Goal: Entertainment & Leisure: Consume media (video, audio)

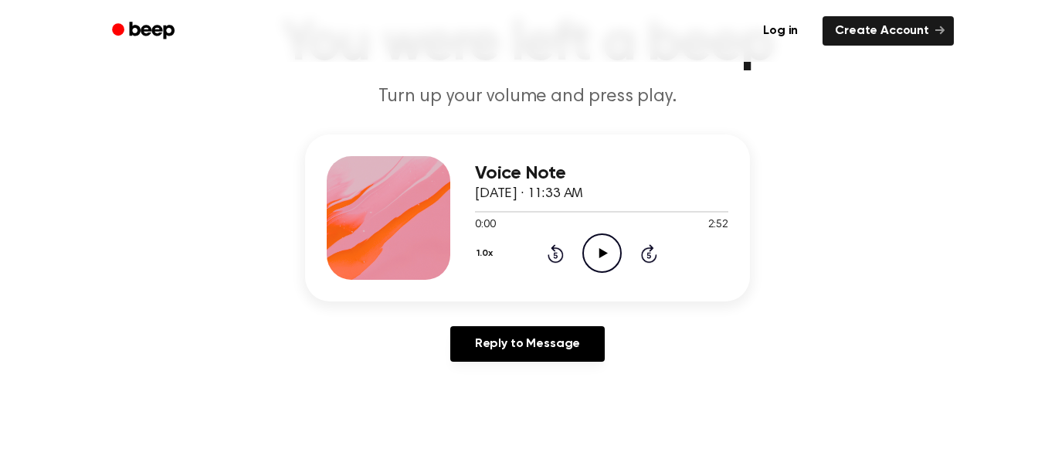
scroll to position [107, 0]
click at [603, 253] on icon at bounding box center [603, 254] width 8 height 10
click at [564, 212] on div at bounding box center [601, 213] width 253 height 2
click at [477, 212] on div at bounding box center [521, 213] width 93 height 2
click at [597, 253] on icon "Pause Audio" at bounding box center [601, 253] width 39 height 39
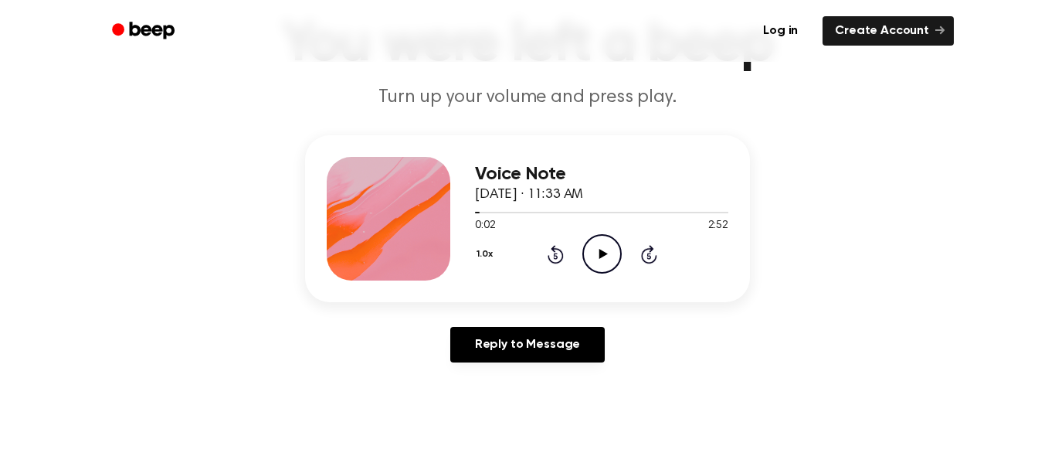
click at [597, 253] on icon "Play Audio" at bounding box center [601, 253] width 39 height 39
click at [331, 191] on div at bounding box center [389, 219] width 124 height 124
drag, startPoint x: 692, startPoint y: 211, endPoint x: 653, endPoint y: 214, distance: 38.7
click at [653, 214] on div at bounding box center [601, 211] width 253 height 12
click at [480, 215] on div at bounding box center [601, 211] width 253 height 12
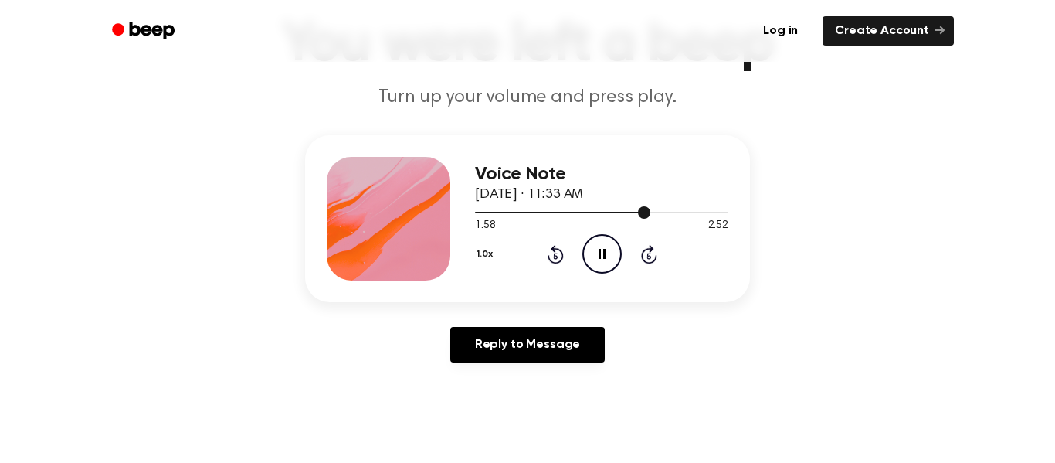
click at [478, 213] on div at bounding box center [562, 213] width 175 height 2
click at [601, 256] on icon "Pause Audio" at bounding box center [601, 253] width 39 height 39
click at [480, 215] on span at bounding box center [486, 212] width 12 height 12
click at [606, 256] on icon "Play Audio" at bounding box center [601, 253] width 39 height 39
click at [600, 254] on icon "Pause Audio" at bounding box center [601, 253] width 39 height 39
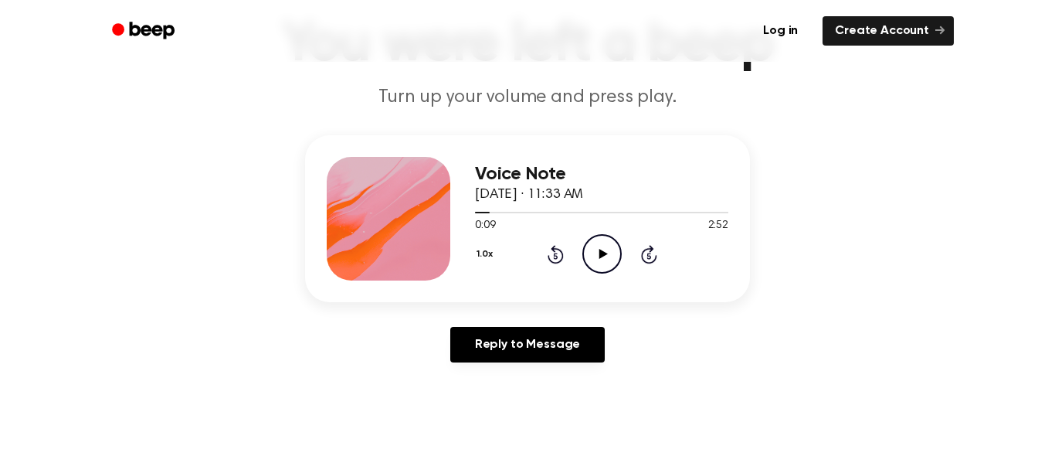
click at [600, 254] on icon at bounding box center [603, 254] width 8 height 10
click at [600, 254] on icon "Pause Audio" at bounding box center [601, 253] width 39 height 39
click at [216, 257] on div "Voice Note [DATE] · 11:33 AM 0:10 2:52 Your browser does not support the [objec…" at bounding box center [528, 254] width 1018 height 239
click at [609, 259] on icon "Play Audio" at bounding box center [601, 253] width 39 height 39
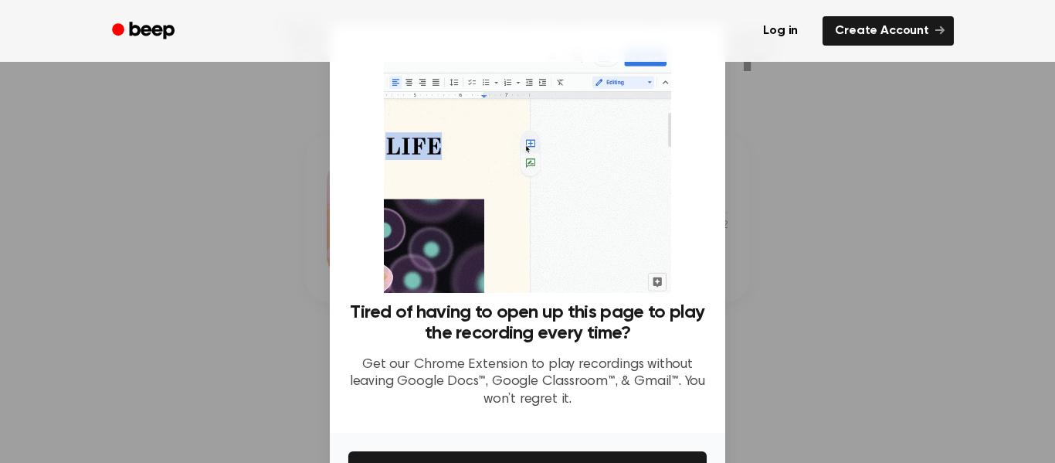
click at [305, 277] on div at bounding box center [527, 231] width 1055 height 463
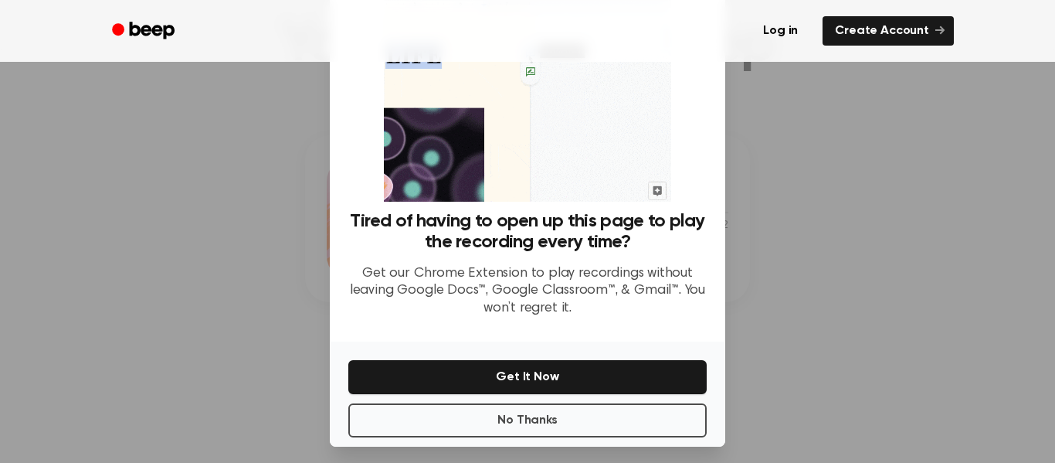
scroll to position [100, 0]
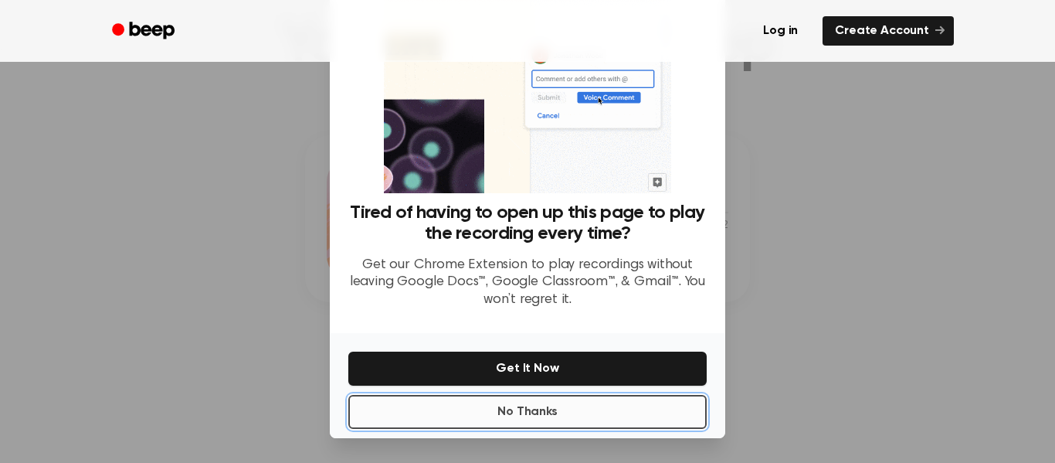
click at [602, 412] on button "No Thanks" at bounding box center [527, 412] width 358 height 34
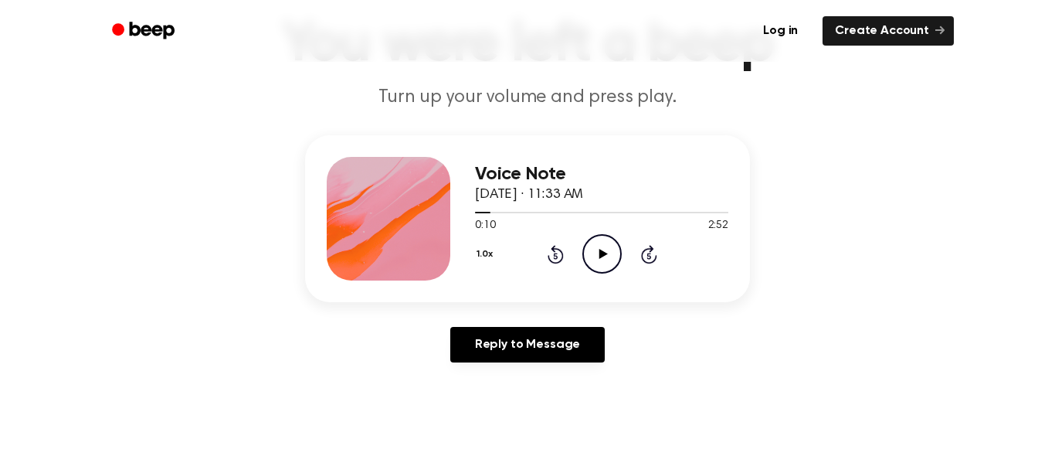
click at [603, 263] on icon "Play Audio" at bounding box center [601, 253] width 39 height 39
click at [475, 215] on div at bounding box center [601, 211] width 253 height 12
click at [599, 250] on icon at bounding box center [602, 254] width 7 height 10
click at [599, 250] on icon at bounding box center [603, 254] width 8 height 10
click at [599, 250] on icon at bounding box center [602, 254] width 7 height 10
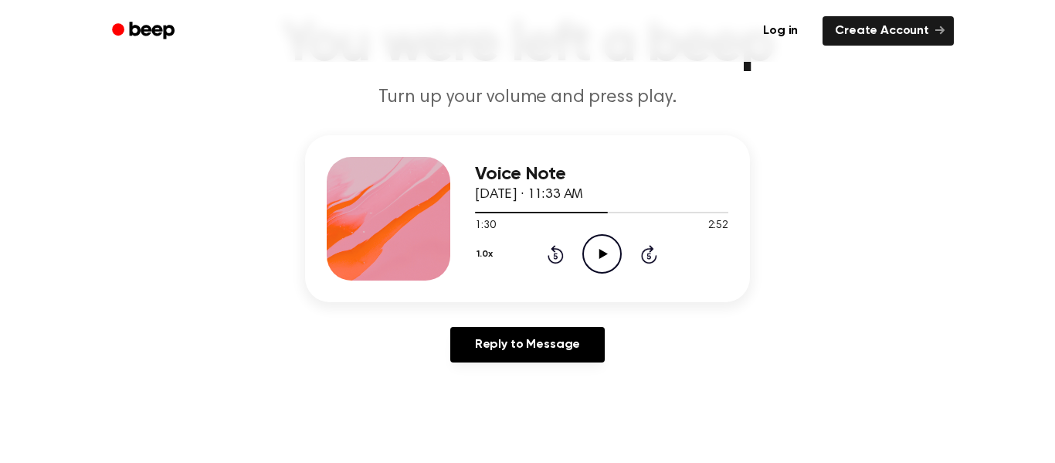
click at [596, 253] on icon "Play Audio" at bounding box center [601, 253] width 39 height 39
click at [596, 253] on icon "Pause Audio" at bounding box center [601, 253] width 39 height 39
click at [596, 253] on icon "Play Audio" at bounding box center [601, 253] width 39 height 39
click at [599, 212] on div at bounding box center [569, 213] width 188 height 2
click at [601, 253] on icon "Pause Audio" at bounding box center [601, 253] width 39 height 39
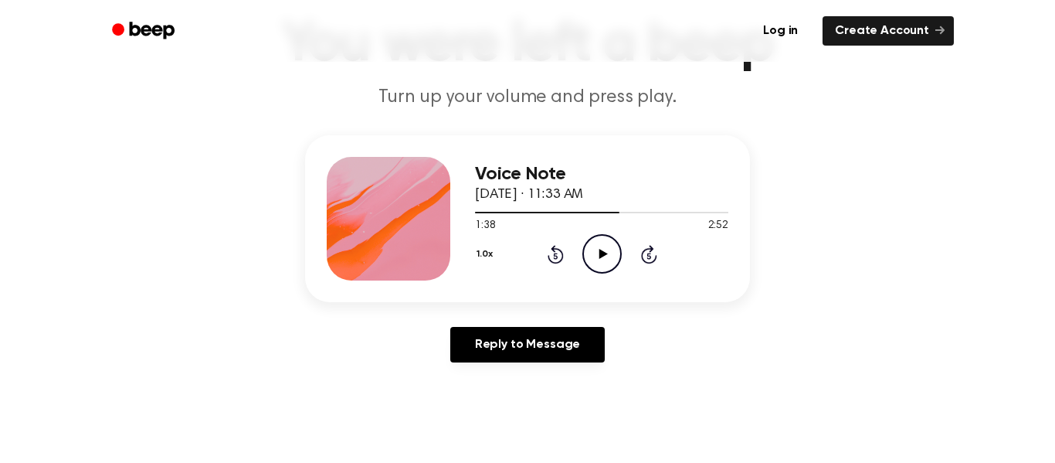
click at [62, 147] on div "Voice Note [DATE] · 11:33 AM 1:38 2:52 Your browser does not support the [objec…" at bounding box center [528, 254] width 1018 height 239
click at [41, 160] on div "Voice Note [DATE] · 11:33 AM 1:38 2:52 Your browser does not support the [objec…" at bounding box center [528, 254] width 1018 height 239
click at [609, 239] on icon "Play Audio" at bounding box center [601, 253] width 39 height 39
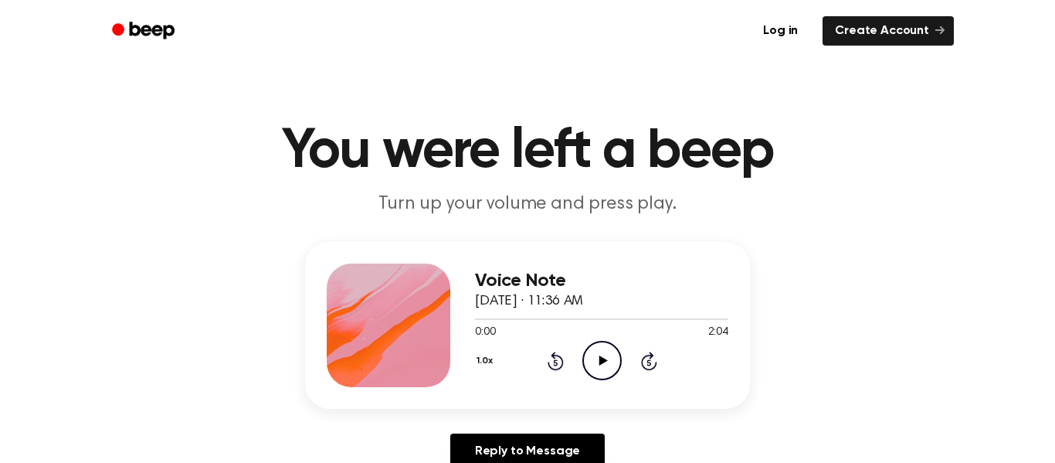
click at [606, 365] on icon "Play Audio" at bounding box center [601, 360] width 39 height 39
click at [607, 362] on icon "Pause Audio" at bounding box center [601, 360] width 39 height 39
